Goal: Information Seeking & Learning: Check status

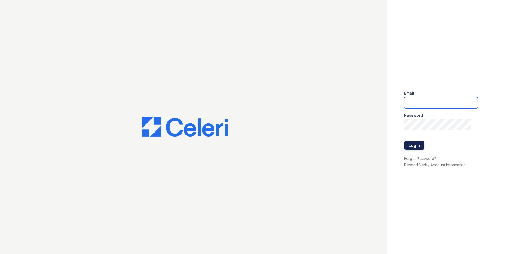
type input "[EMAIL_ADDRESS][DOMAIN_NAME]"
click at [421, 145] on button "Login" at bounding box center [415, 145] width 20 height 9
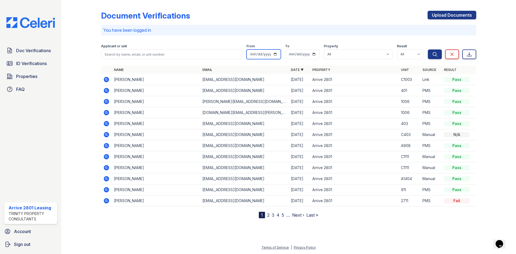
drag, startPoint x: 250, startPoint y: 52, endPoint x: 251, endPoint y: 60, distance: 7.8
drag, startPoint x: 251, startPoint y: 60, endPoint x: 330, endPoint y: 15, distance: 90.9
click at [330, 15] on div "Document Verifications Upload Documents" at bounding box center [289, 18] width 376 height 14
click at [104, 81] on icon at bounding box center [106, 79] width 6 height 6
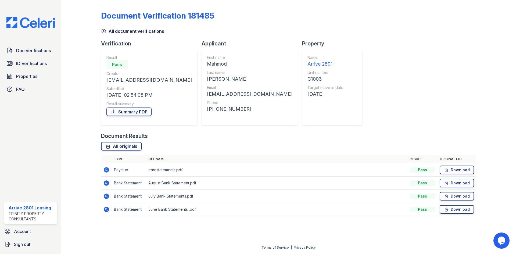
drag, startPoint x: 318, startPoint y: 78, endPoint x: 320, endPoint y: 82, distance: 4.1
click at [320, 82] on div "C1003" at bounding box center [326, 79] width 36 height 8
click at [378, 85] on div "Document Verification 181485 All document verifications Verification Result Pas…" at bounding box center [289, 111] width 376 height 219
click at [101, 31] on icon at bounding box center [103, 31] width 5 height 5
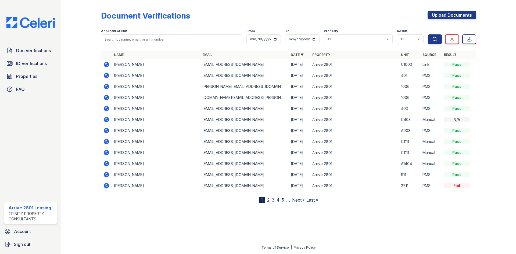
click at [268, 200] on link "2" at bounding box center [268, 199] width 2 height 5
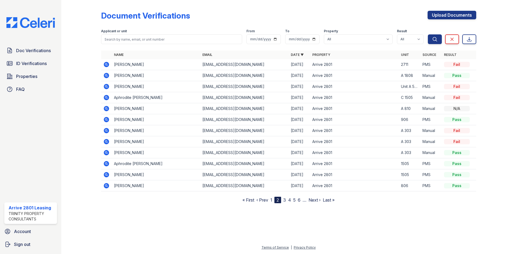
click at [273, 201] on nav "« First ‹ Prev 1 2 3 4 5 6 … Next › Last »" at bounding box center [289, 200] width 92 height 6
click at [272, 202] on link "1" at bounding box center [272, 199] width 2 height 5
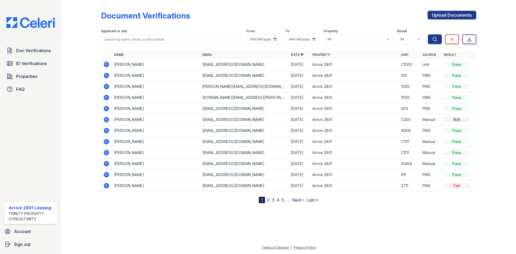
drag, startPoint x: 156, startPoint y: 63, endPoint x: 154, endPoint y: 69, distance: 6.0
click at [154, 70] on tbody "Mahmod Abdelhamid MO.ABDELHAMID1@GMAIL.COM 08/22/25 Arrive 2801 C1003 Link Pass…" at bounding box center [289, 125] width 376 height 132
click at [243, 14] on div "Document Verifications Upload Documents" at bounding box center [289, 18] width 376 height 14
click at [269, 200] on link "2" at bounding box center [268, 199] width 2 height 5
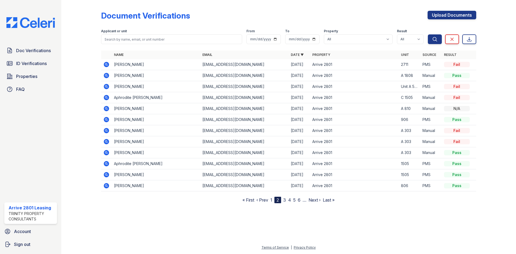
click at [284, 200] on link "3" at bounding box center [285, 199] width 3 height 5
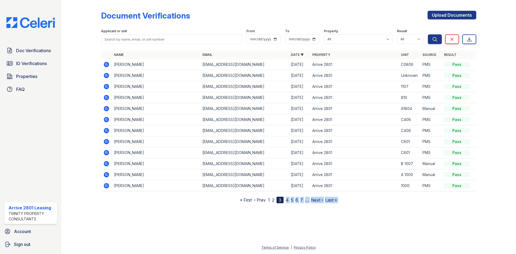
drag, startPoint x: 278, startPoint y: 209, endPoint x: 278, endPoint y: 215, distance: 6.2
click at [278, 215] on div "Document Verifications Upload Documents Filter Applicant or unit From To Proper…" at bounding box center [288, 127] width 455 height 254
click at [278, 214] on div at bounding box center [289, 228] width 438 height 33
click at [287, 200] on link "4" at bounding box center [287, 199] width 3 height 5
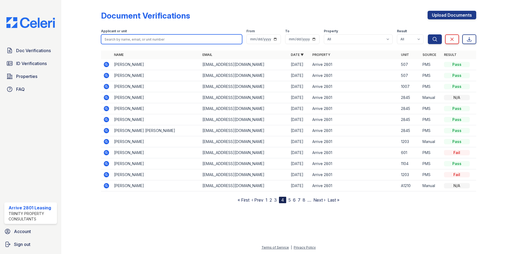
click at [133, 34] on input "search" at bounding box center [171, 39] width 141 height 10
type input "shah mahmod"
click at [428, 34] on button "Search" at bounding box center [435, 39] width 14 height 10
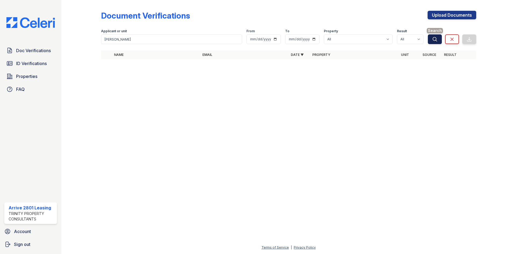
click at [433, 43] on button "Search" at bounding box center [435, 39] width 14 height 10
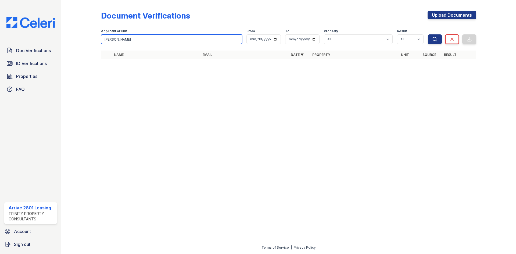
drag, startPoint x: 157, startPoint y: 44, endPoint x: 56, endPoint y: 37, distance: 100.8
click at [58, 38] on div "Doc Verifications ID Verifications Properties FAQ Arrive 2801 Leasing Trinity P…" at bounding box center [258, 127] width 516 height 254
type input "Shah Mahmood"
click at [428, 34] on button "Search" at bounding box center [435, 39] width 14 height 10
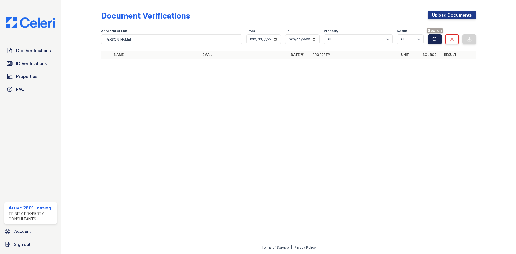
click at [434, 39] on icon "submit" at bounding box center [435, 39] width 5 height 5
click at [44, 52] on span "Doc Verifications" at bounding box center [33, 50] width 35 height 6
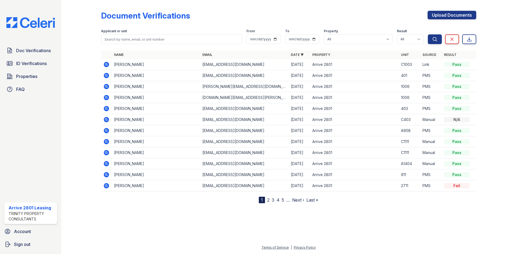
click at [269, 198] on link "2" at bounding box center [268, 199] width 2 height 5
